Goal: Share content: Share content

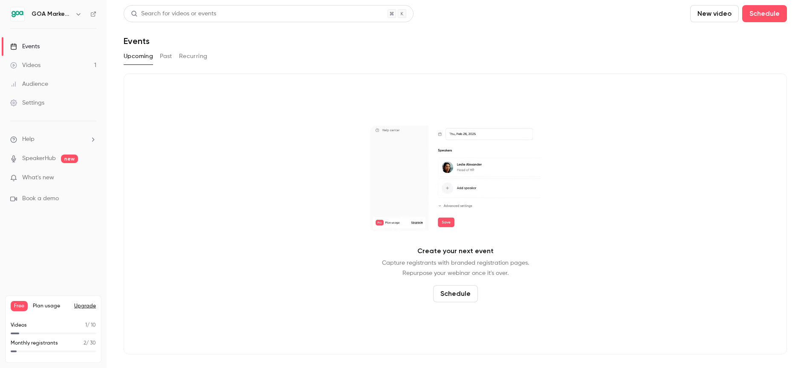
click at [23, 81] on div "Audience" at bounding box center [29, 84] width 38 height 9
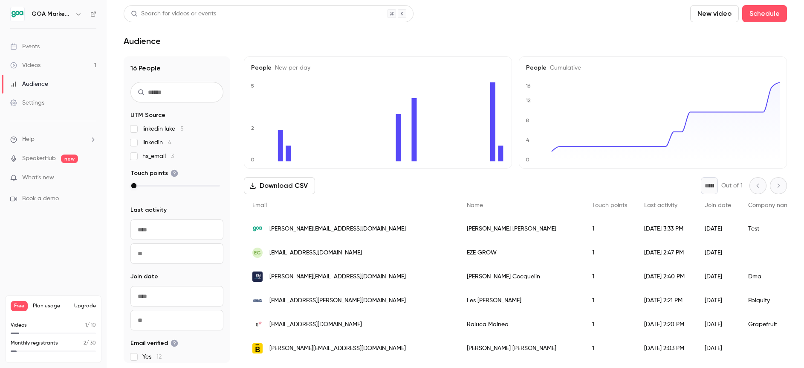
click at [31, 49] on div "Events" at bounding box center [24, 46] width 29 height 9
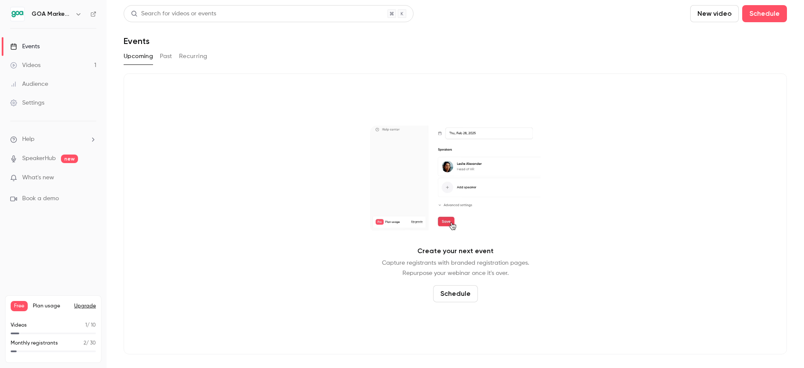
click at [169, 58] on button "Past" at bounding box center [166, 56] width 12 height 14
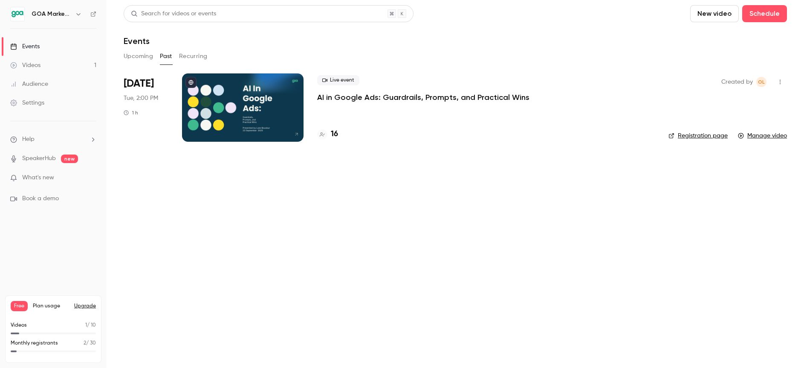
click at [350, 97] on p "AI in Google Ads: Guardrails, Prompts, and Practical Wins" at bounding box center [423, 97] width 212 height 10
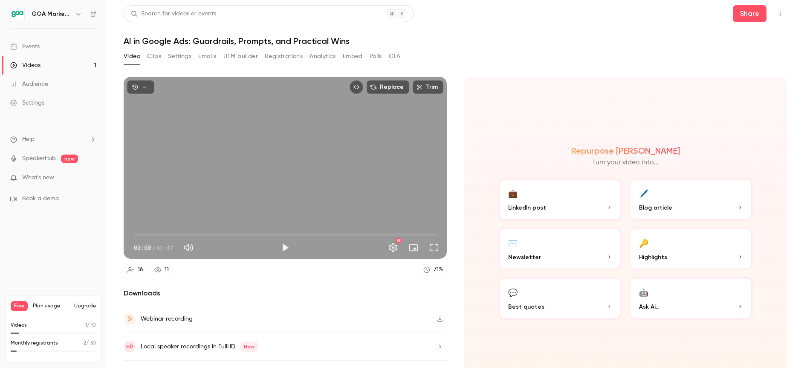
scroll to position [20, 0]
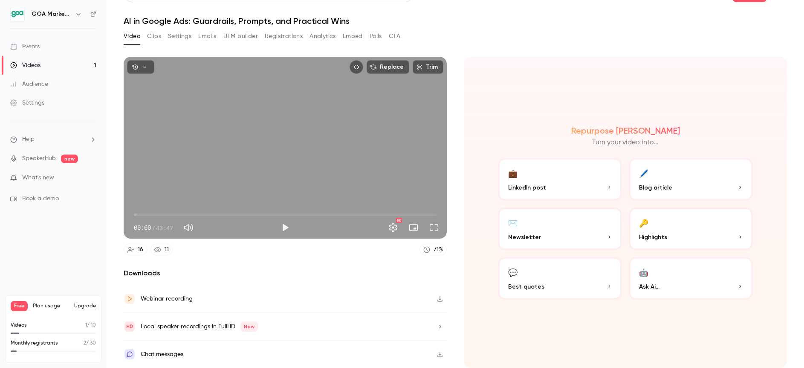
click at [288, 32] on button "Registrations" at bounding box center [284, 36] width 38 height 14
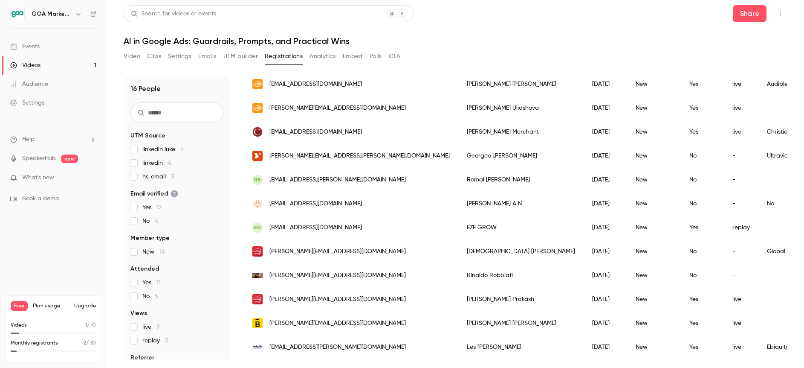
scroll to position [159, 0]
drag, startPoint x: 409, startPoint y: 251, endPoint x: 466, endPoint y: 250, distance: 56.7
click at [466, 250] on div "[PERSON_NAME]" at bounding box center [520, 250] width 125 height 24
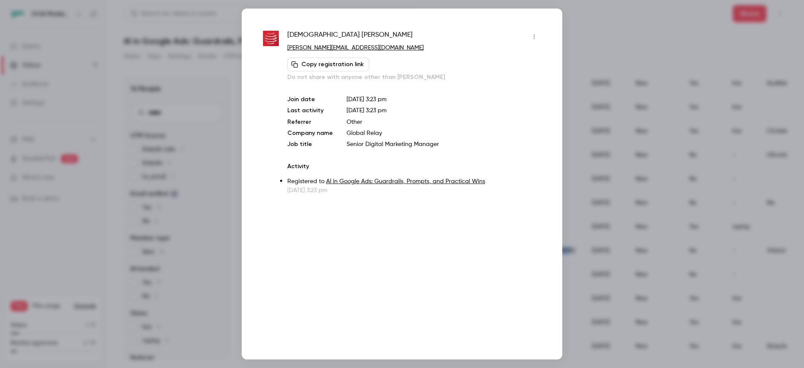
copy div "[PERSON_NAME]"
click at [495, 165] on p "Activity" at bounding box center [414, 166] width 254 height 9
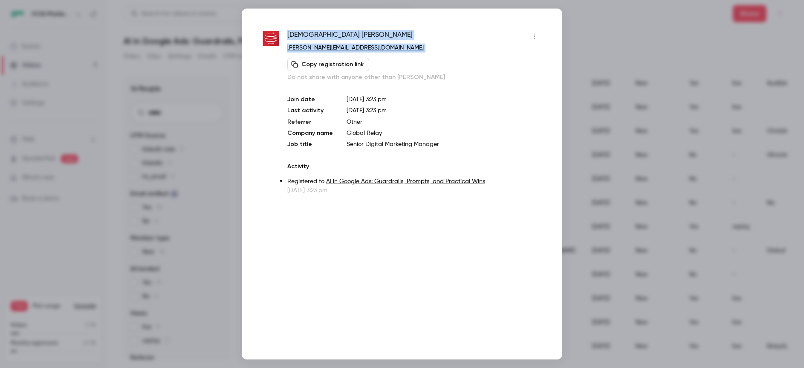
drag, startPoint x: 287, startPoint y: 34, endPoint x: 395, endPoint y: 53, distance: 109.9
click at [395, 53] on div "Jahnavi Cain-Garcia [EMAIL_ADDRESS][DOMAIN_NAME] Copy registration link Do not …" at bounding box center [402, 112] width 278 height 165
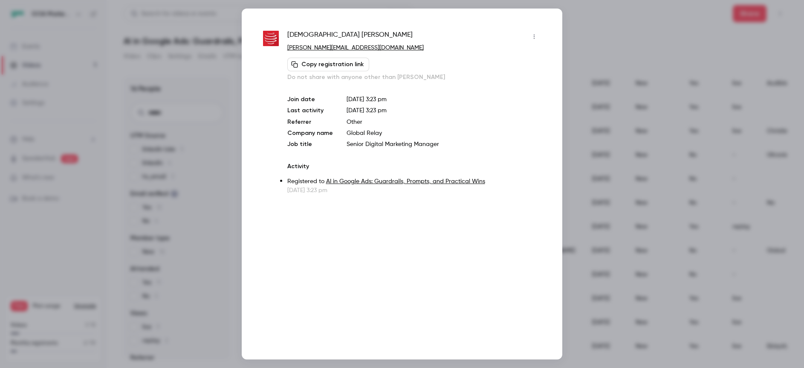
drag, startPoint x: 424, startPoint y: 90, endPoint x: 420, endPoint y: 96, distance: 7.5
click at [424, 90] on div "Jahnavi Cain-Garcia [EMAIL_ADDRESS][DOMAIN_NAME] Copy registration link Do not …" at bounding box center [414, 112] width 254 height 165
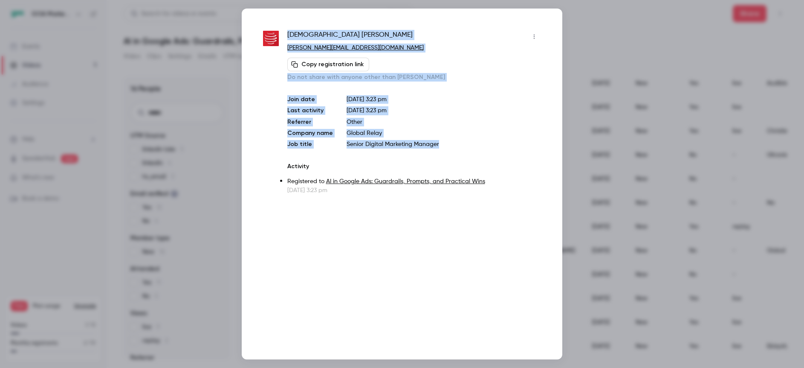
drag, startPoint x: 287, startPoint y: 34, endPoint x: 464, endPoint y: 146, distance: 208.9
click at [464, 146] on div "Jahnavi Cain-Garcia [EMAIL_ADDRESS][DOMAIN_NAME] Copy registration link Do not …" at bounding box center [414, 112] width 254 height 165
copy div "Jahnavi Cain-Garcia [EMAIL_ADDRESS][DOMAIN_NAME] Copy registration link Do not …"
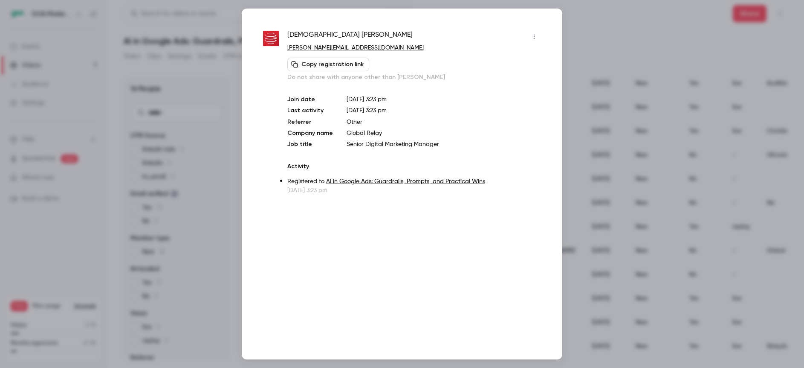
click at [686, 21] on div at bounding box center [402, 184] width 804 height 368
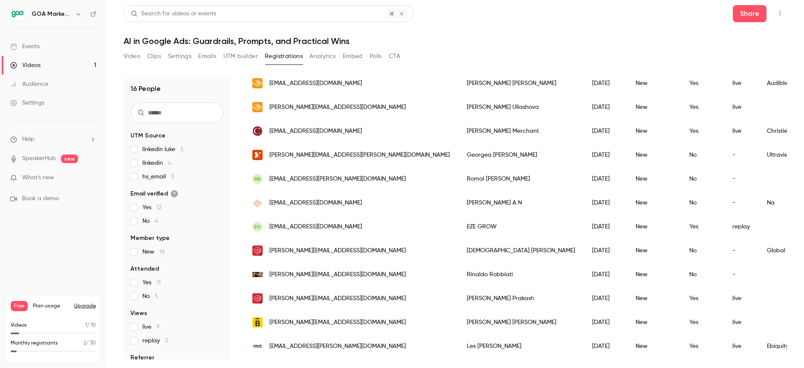
click at [310, 156] on span "[PERSON_NAME][EMAIL_ADDRESS][PERSON_NAME][DOMAIN_NAME]" at bounding box center [360, 155] width 180 height 9
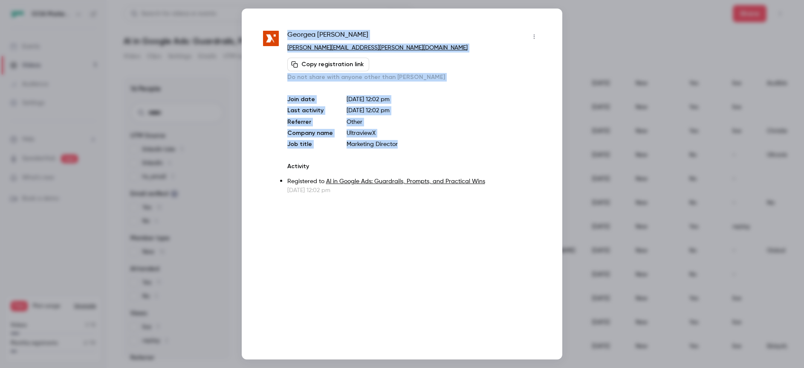
drag, startPoint x: 288, startPoint y: 31, endPoint x: 402, endPoint y: 148, distance: 163.2
click at [402, 148] on div "[PERSON_NAME] [PERSON_NAME][EMAIL_ADDRESS][PERSON_NAME][DOMAIN_NAME] Copy regis…" at bounding box center [414, 112] width 254 height 165
copy div "[PERSON_NAME] [PERSON_NAME][EMAIL_ADDRESS][PERSON_NAME][DOMAIN_NAME] Copy regis…"
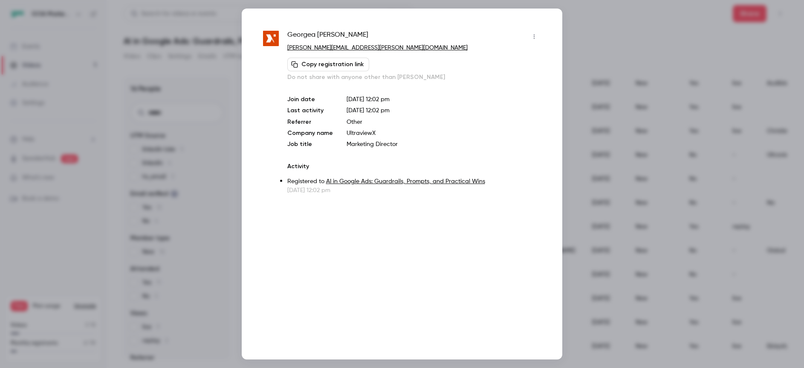
drag, startPoint x: 704, startPoint y: 32, endPoint x: 705, endPoint y: 25, distance: 7.4
click at [704, 31] on div at bounding box center [402, 184] width 804 height 368
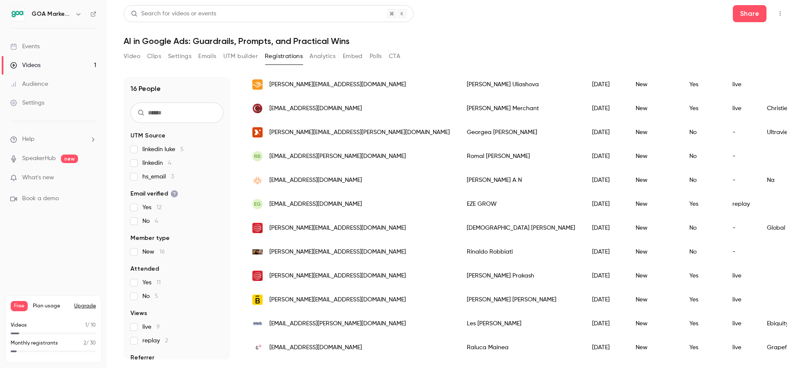
scroll to position [181, 0]
click at [282, 110] on span "[EMAIL_ADDRESS][DOMAIN_NAME]" at bounding box center [316, 108] width 93 height 9
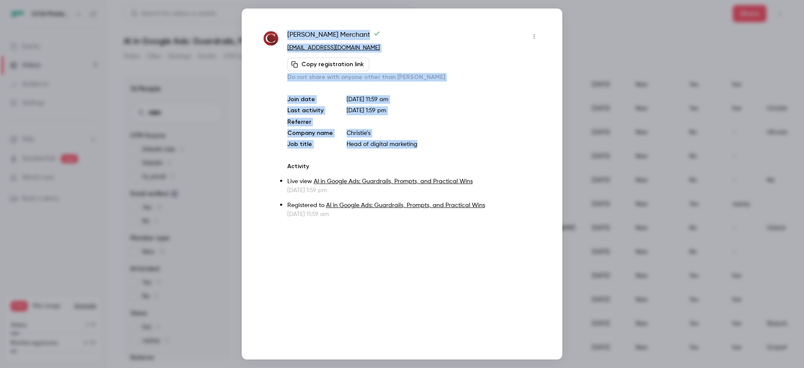
drag, startPoint x: 288, startPoint y: 35, endPoint x: 433, endPoint y: 148, distance: 183.6
click at [433, 148] on div "[PERSON_NAME] [EMAIL_ADDRESS][DOMAIN_NAME] Copy registration link Do not share …" at bounding box center [402, 124] width 278 height 188
copy div "[PERSON_NAME] [EMAIL_ADDRESS][DOMAIN_NAME] Copy registration link Do not share …"
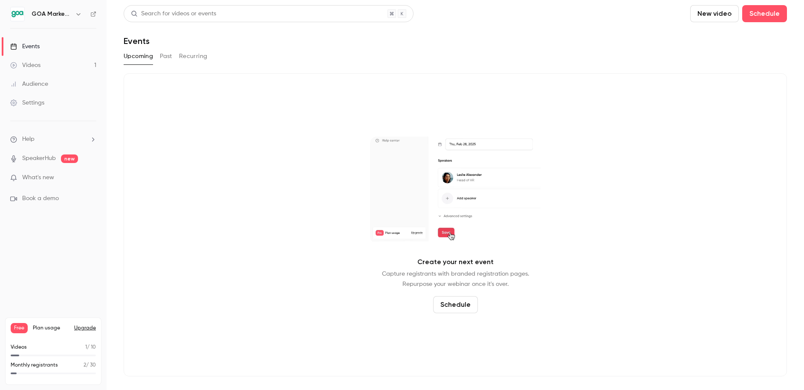
click at [46, 69] on link "Videos 1" at bounding box center [53, 65] width 107 height 19
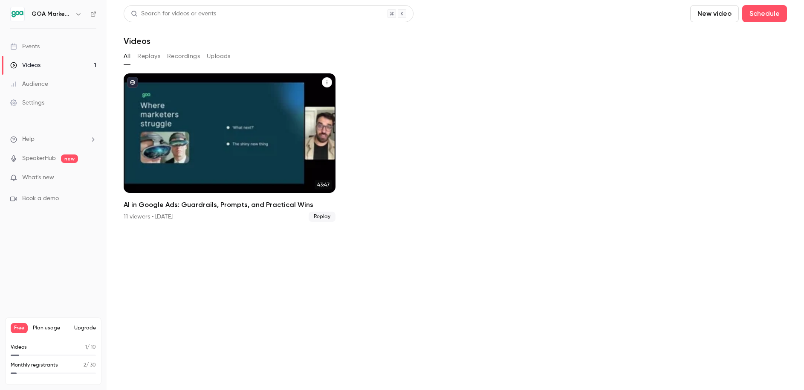
click at [188, 130] on div "AI in Google Ads: Guardrails, Prompts, and Practical Wins" at bounding box center [230, 132] width 212 height 119
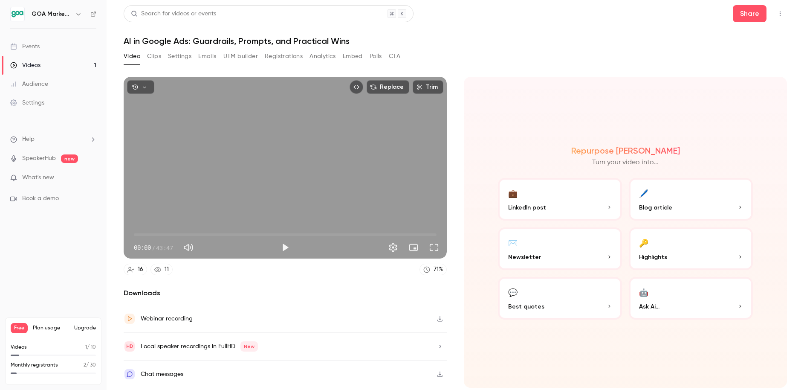
click at [31, 47] on div "Events" at bounding box center [24, 46] width 29 height 9
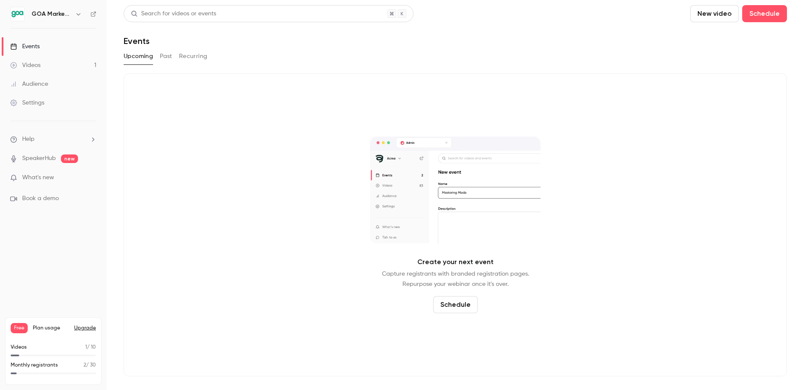
click at [168, 58] on button "Past" at bounding box center [166, 56] width 12 height 14
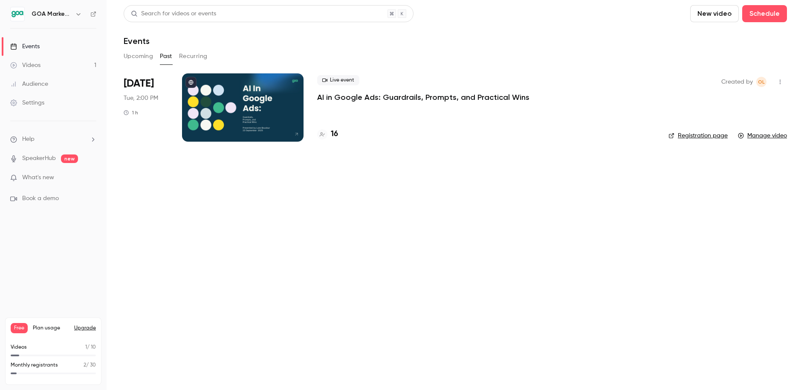
click at [275, 112] on div at bounding box center [243, 107] width 122 height 68
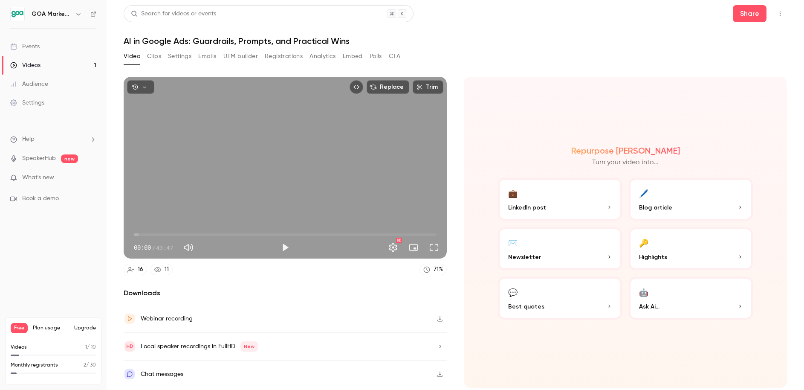
click at [206, 55] on button "Emails" at bounding box center [207, 56] width 18 height 14
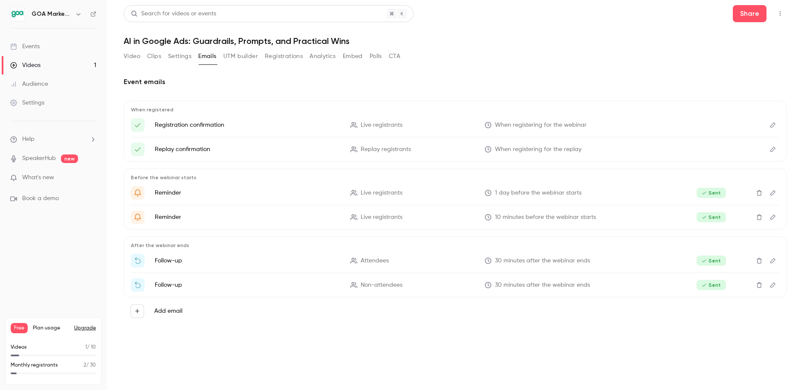
click at [314, 58] on button "Analytics" at bounding box center [323, 56] width 26 height 14
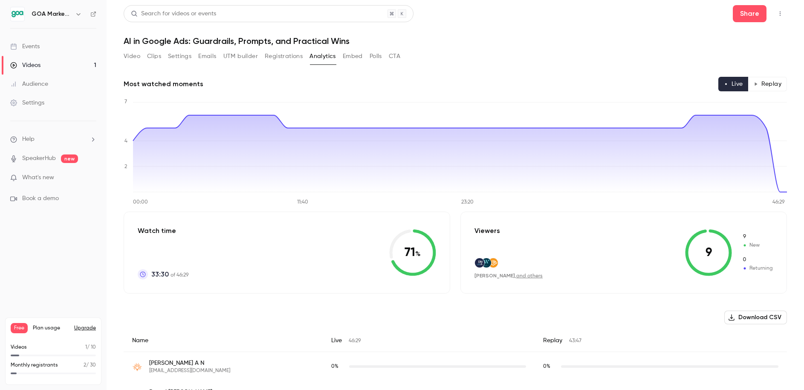
click at [41, 66] on link "Videos 1" at bounding box center [53, 65] width 107 height 19
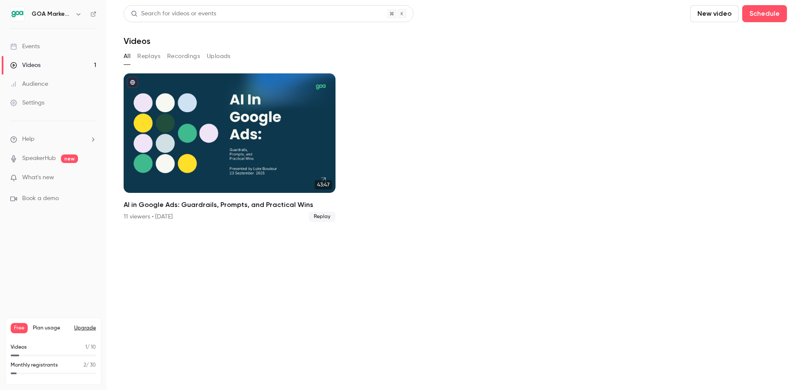
click at [41, 47] on link "Events" at bounding box center [53, 46] width 107 height 19
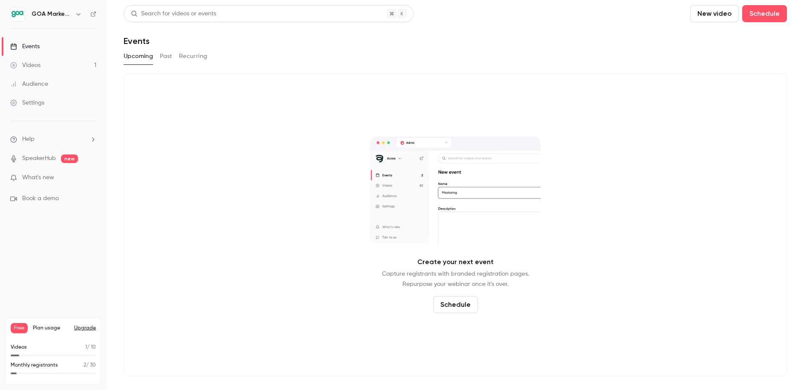
click at [39, 44] on div "Events" at bounding box center [24, 46] width 29 height 9
click at [34, 67] on div "Videos" at bounding box center [25, 65] width 30 height 9
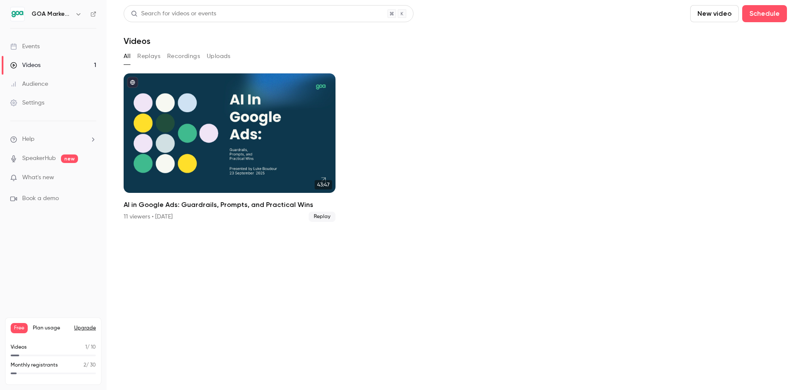
click at [20, 47] on div "Events" at bounding box center [24, 46] width 29 height 9
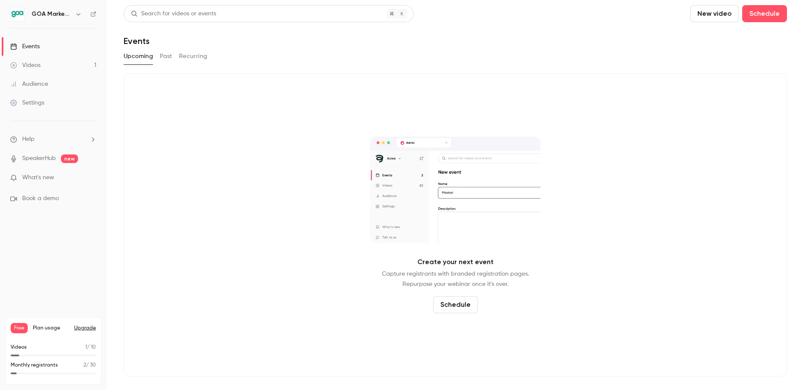
drag, startPoint x: 162, startPoint y: 58, endPoint x: 154, endPoint y: 61, distance: 9.0
click at [161, 60] on button "Past" at bounding box center [166, 56] width 12 height 14
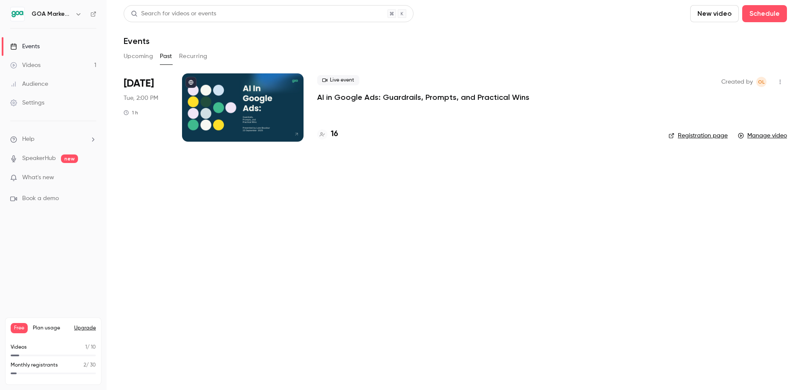
click at [354, 104] on div "Live event AI in Google Ads: Guardrails, Prompts, and Practical Wins 16" at bounding box center [486, 107] width 338 height 68
click at [353, 100] on p "AI in Google Ads: Guardrails, Prompts, and Practical Wins" at bounding box center [423, 97] width 212 height 10
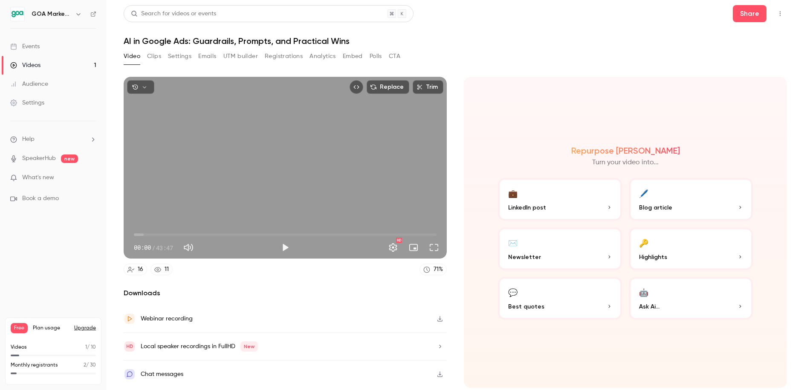
click at [318, 58] on button "Analytics" at bounding box center [323, 56] width 26 height 14
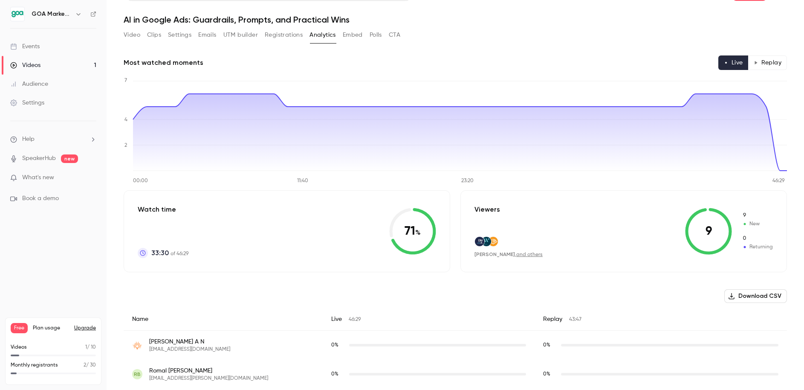
scroll to position [16, 0]
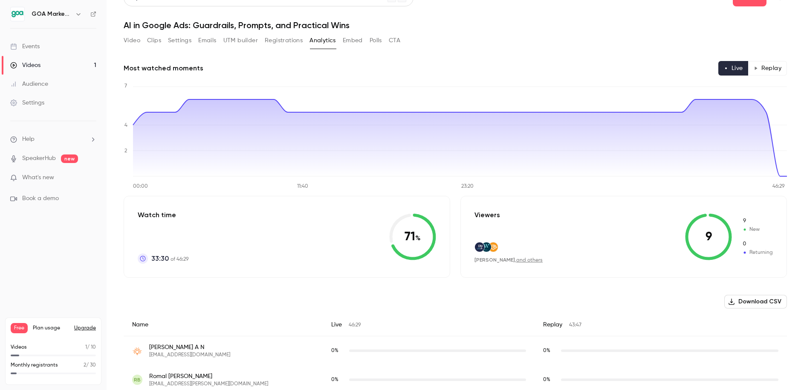
click at [41, 86] on div "Audience" at bounding box center [29, 84] width 38 height 9
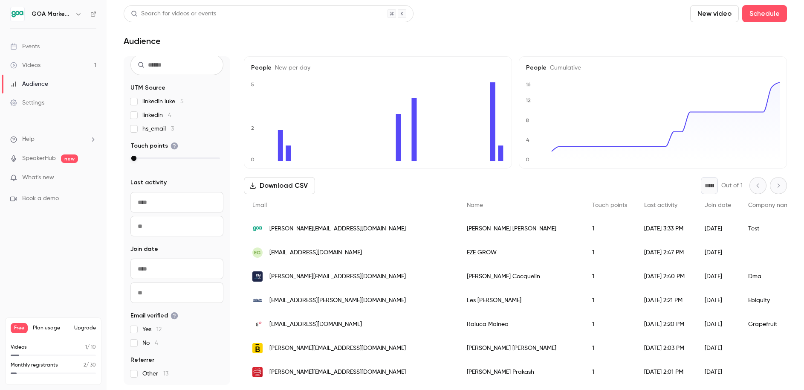
click at [41, 48] on link "Events" at bounding box center [53, 46] width 107 height 19
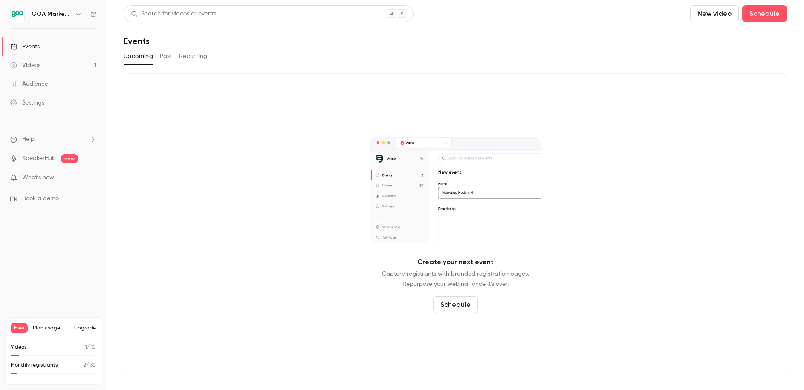
click at [40, 67] on div "Videos" at bounding box center [25, 65] width 30 height 9
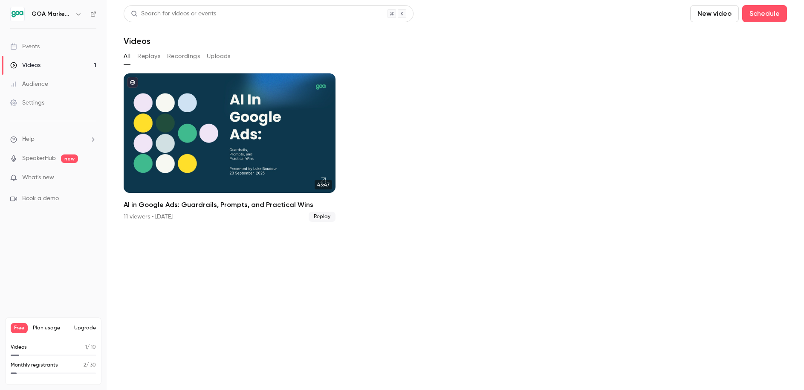
click at [148, 58] on button "Replays" at bounding box center [148, 56] width 23 height 14
click at [29, 47] on div "Events" at bounding box center [24, 46] width 29 height 9
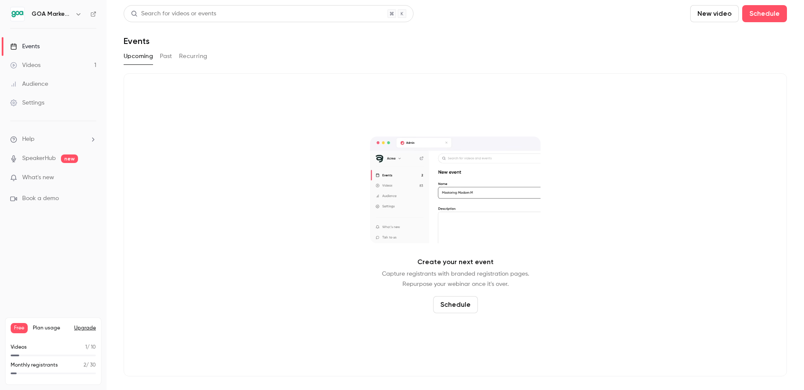
click at [162, 59] on button "Past" at bounding box center [166, 56] width 12 height 14
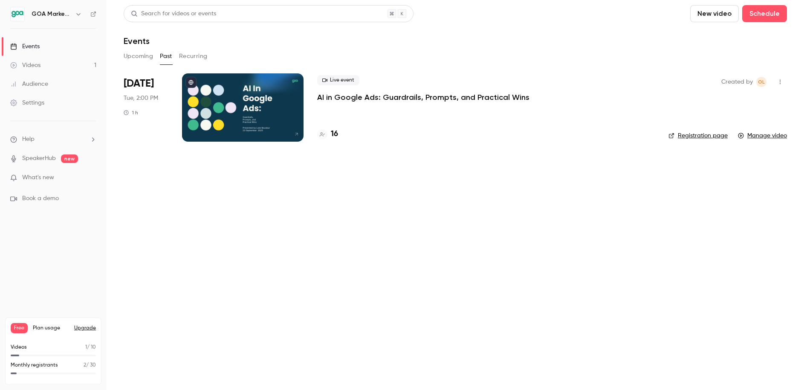
click at [38, 70] on link "Videos 1" at bounding box center [53, 65] width 107 height 19
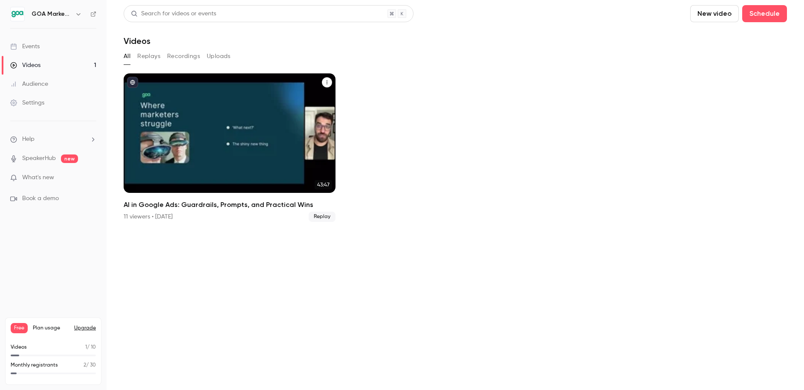
click at [200, 98] on div "AI in Google Ads: Guardrails, Prompts, and Practical Wins" at bounding box center [230, 132] width 212 height 119
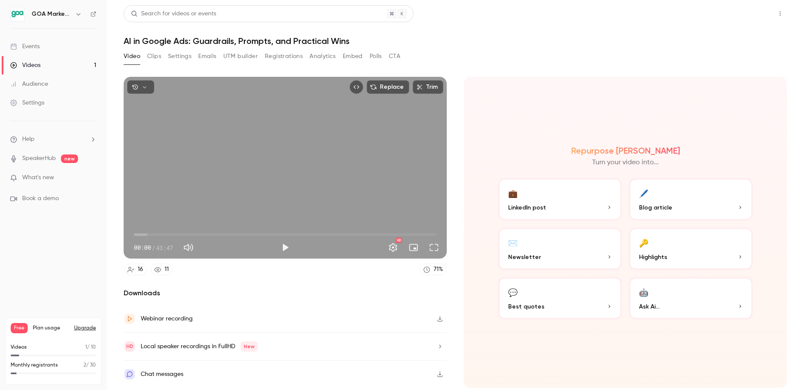
click at [746, 16] on button "Share" at bounding box center [750, 13] width 34 height 17
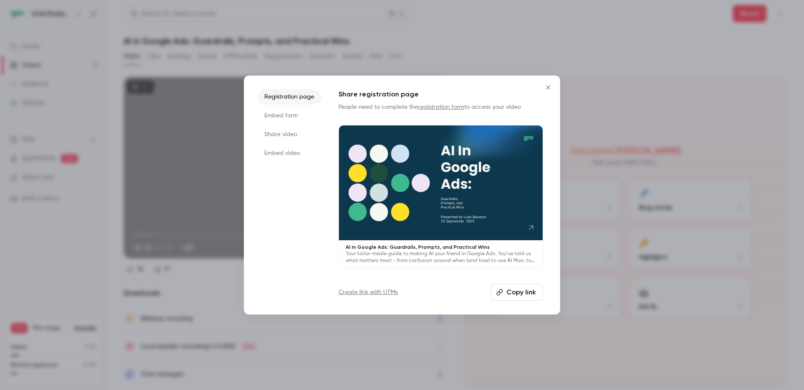
drag, startPoint x: 503, startPoint y: 283, endPoint x: 507, endPoint y: 296, distance: 13.1
click at [503, 284] on button "Copy link" at bounding box center [517, 292] width 52 height 17
